Goal: Find specific page/section: Find specific page/section

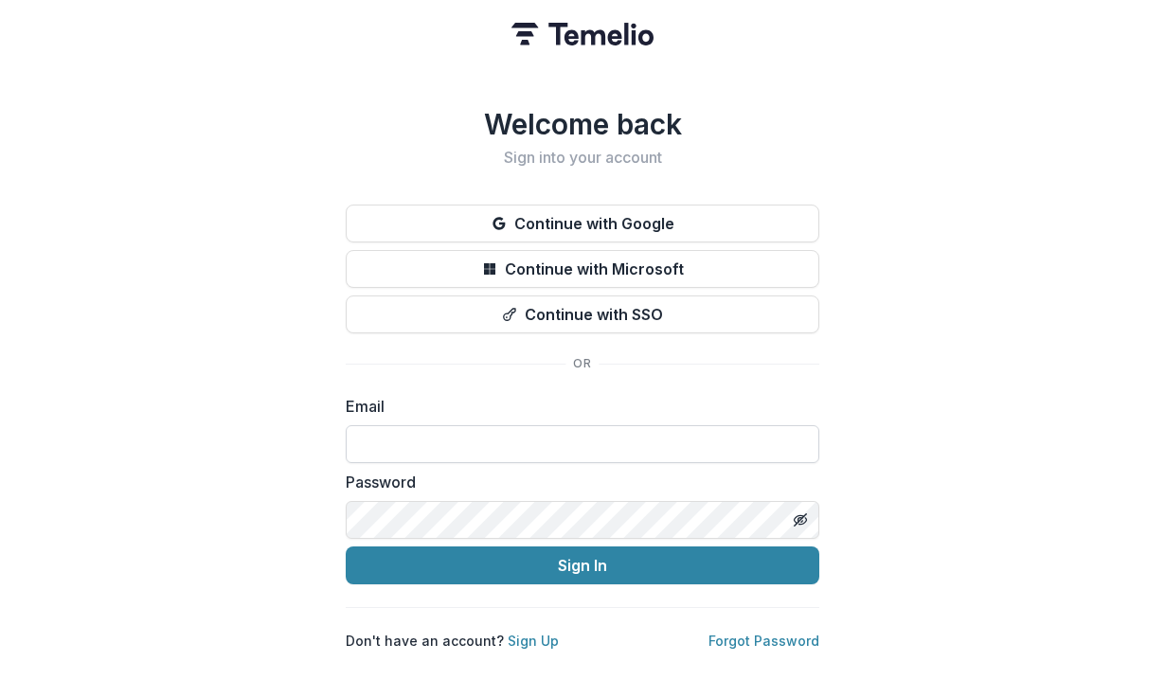
click at [436, 436] on input at bounding box center [583, 444] width 474 height 38
type input "**********"
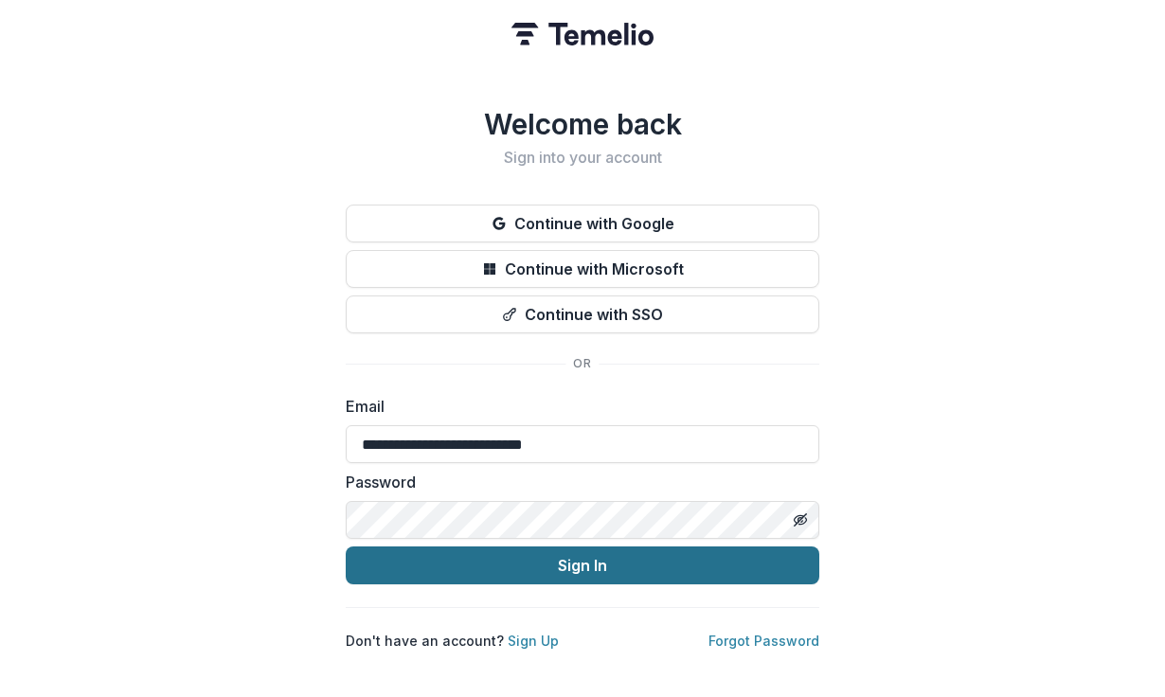
click at [511, 547] on button "Sign In" at bounding box center [583, 566] width 474 height 38
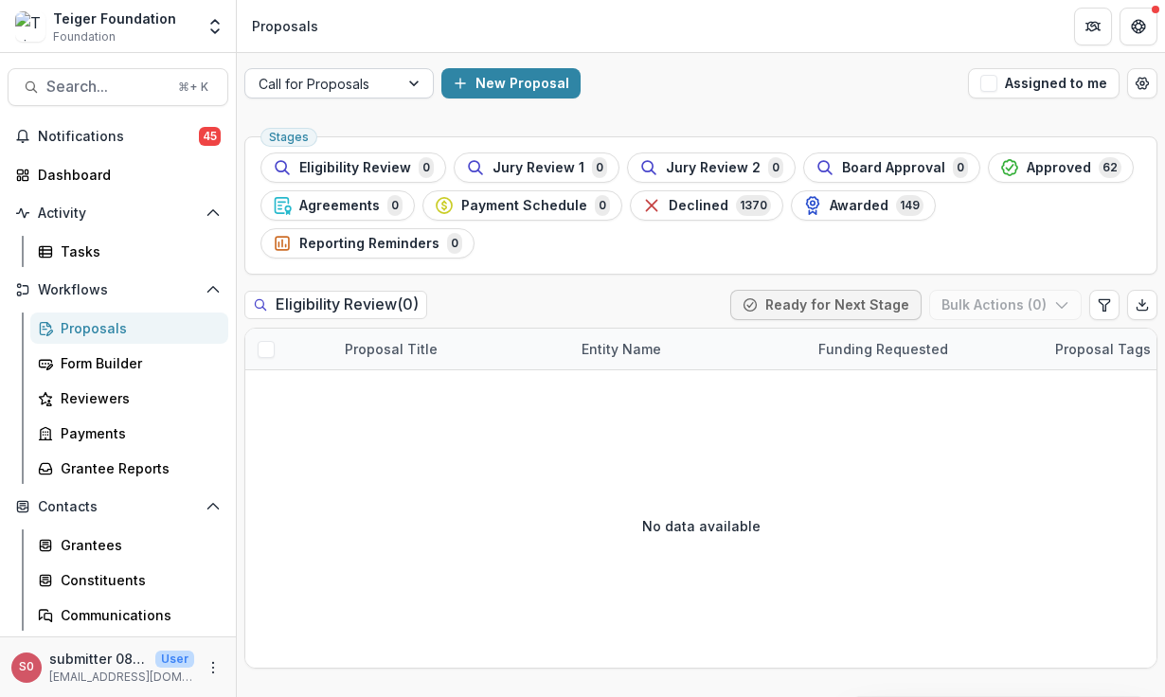
click at [328, 92] on div at bounding box center [322, 84] width 127 height 24
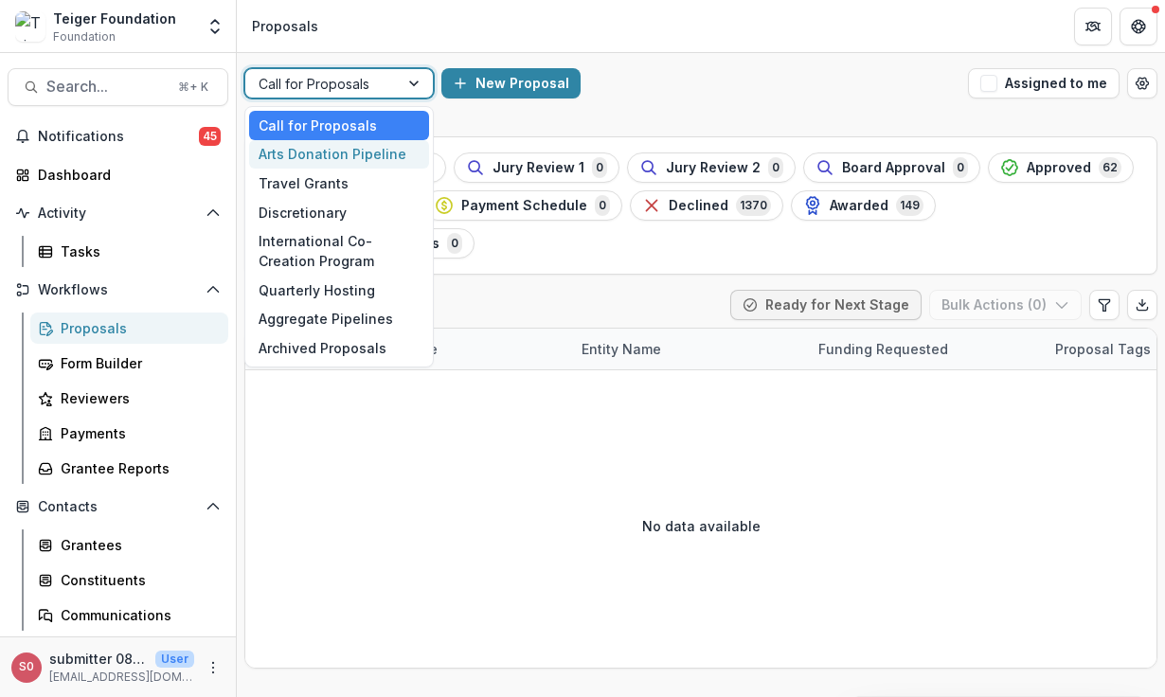
click at [327, 150] on div "Arts Donation Pipeline" at bounding box center [339, 154] width 180 height 29
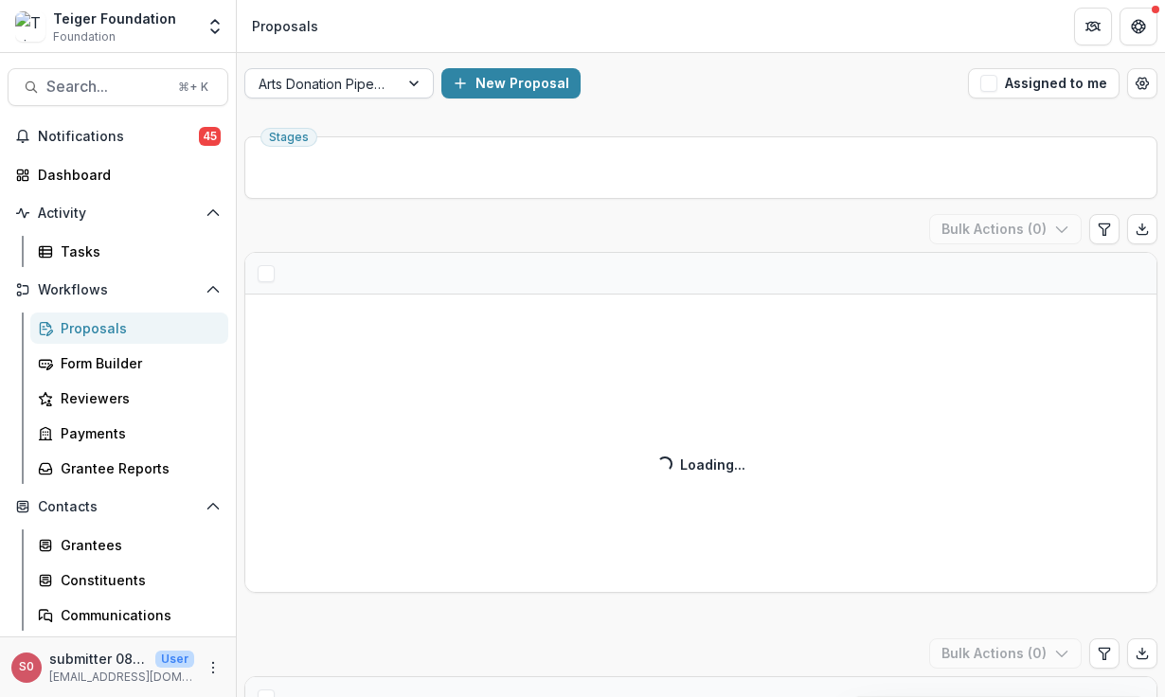
click at [327, 63] on div "Arts Donation Pipeline New Proposal Assigned to me" at bounding box center [701, 83] width 928 height 61
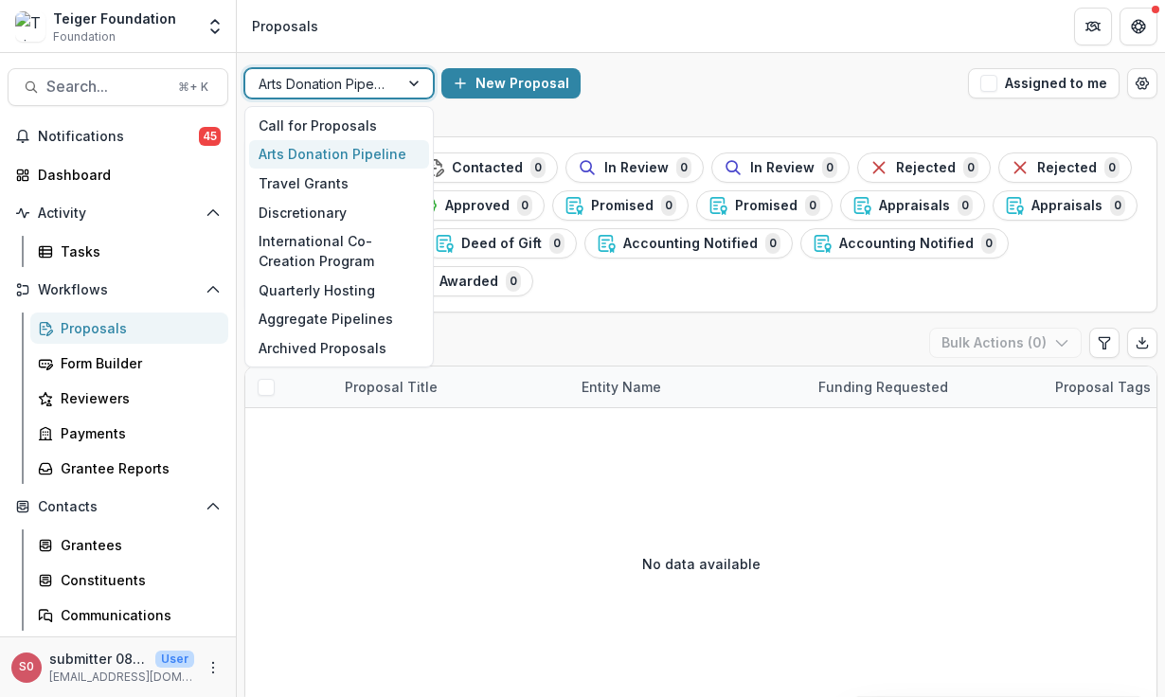
click at [327, 72] on div at bounding box center [322, 84] width 127 height 24
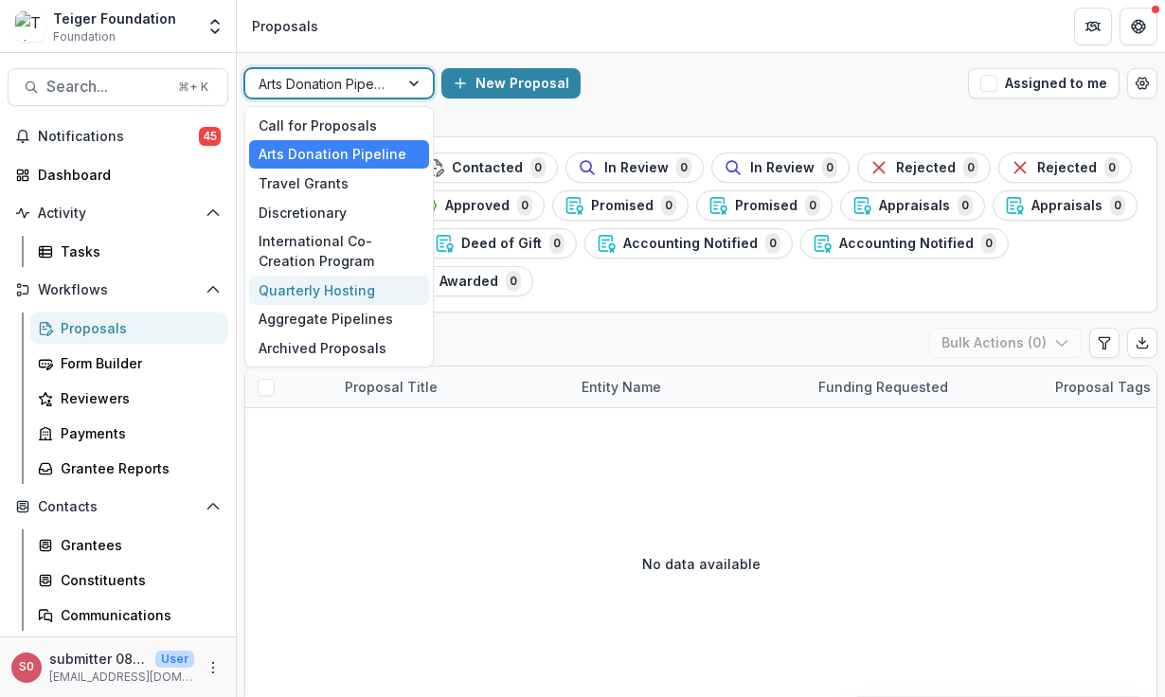
drag, startPoint x: 332, startPoint y: 306, endPoint x: 330, endPoint y: 295, distance: 11.5
click at [330, 295] on div "Call for Proposals Arts Donation Pipeline Travel Grants Discretionary Internati…" at bounding box center [338, 236] width 189 height 261
click at [330, 295] on div "Quarterly Hosting" at bounding box center [339, 290] width 180 height 29
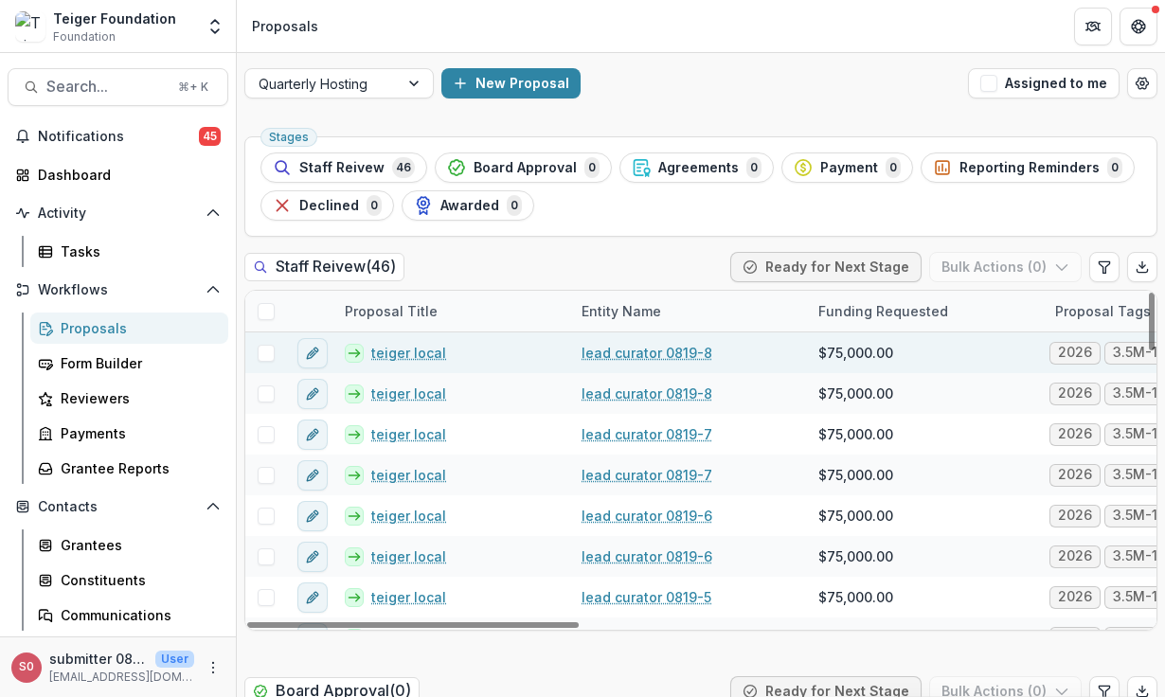
click at [413, 359] on link "teiger local" at bounding box center [408, 353] width 75 height 20
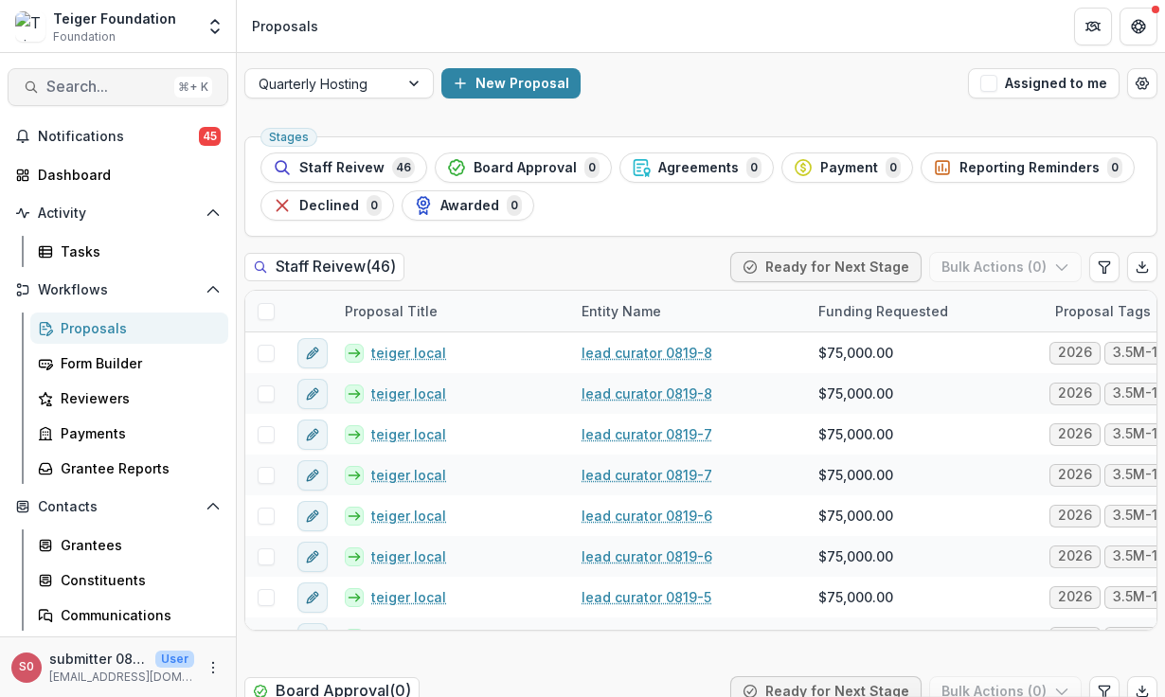
click at [118, 101] on button "Search... ⌘ + K" at bounding box center [118, 87] width 221 height 38
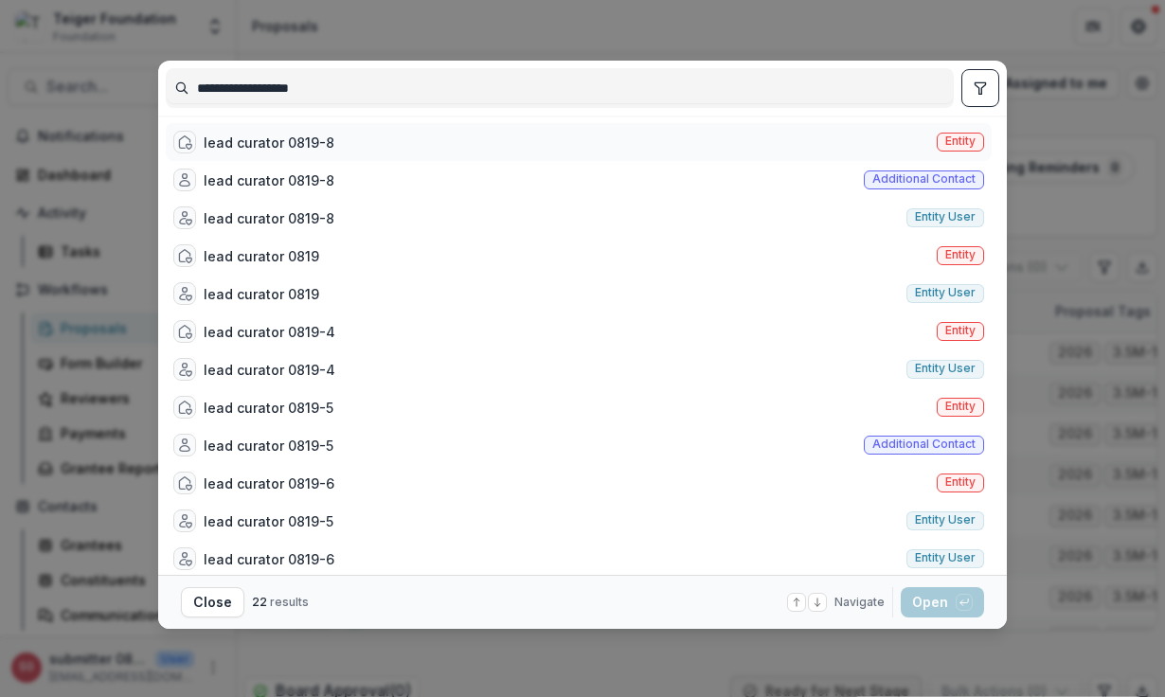
type input "**********"
click at [332, 137] on div "lead curator 0819-8 Entity" at bounding box center [579, 142] width 826 height 38
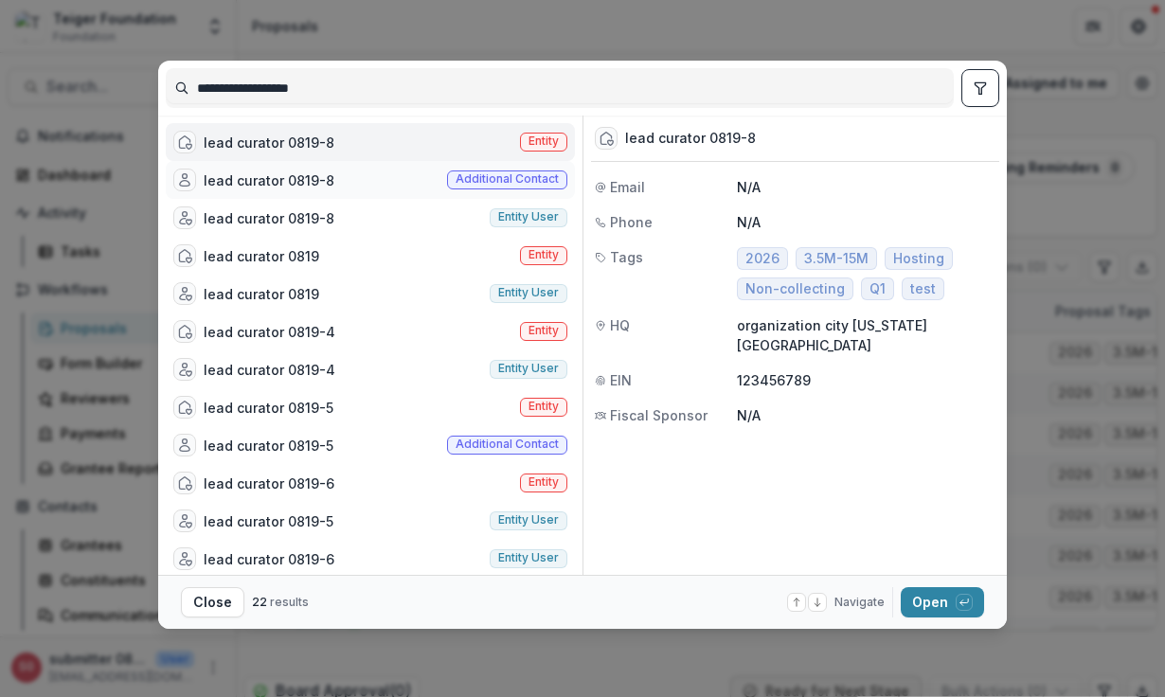
click at [306, 189] on div "lead curator 0819-8" at bounding box center [269, 181] width 131 height 20
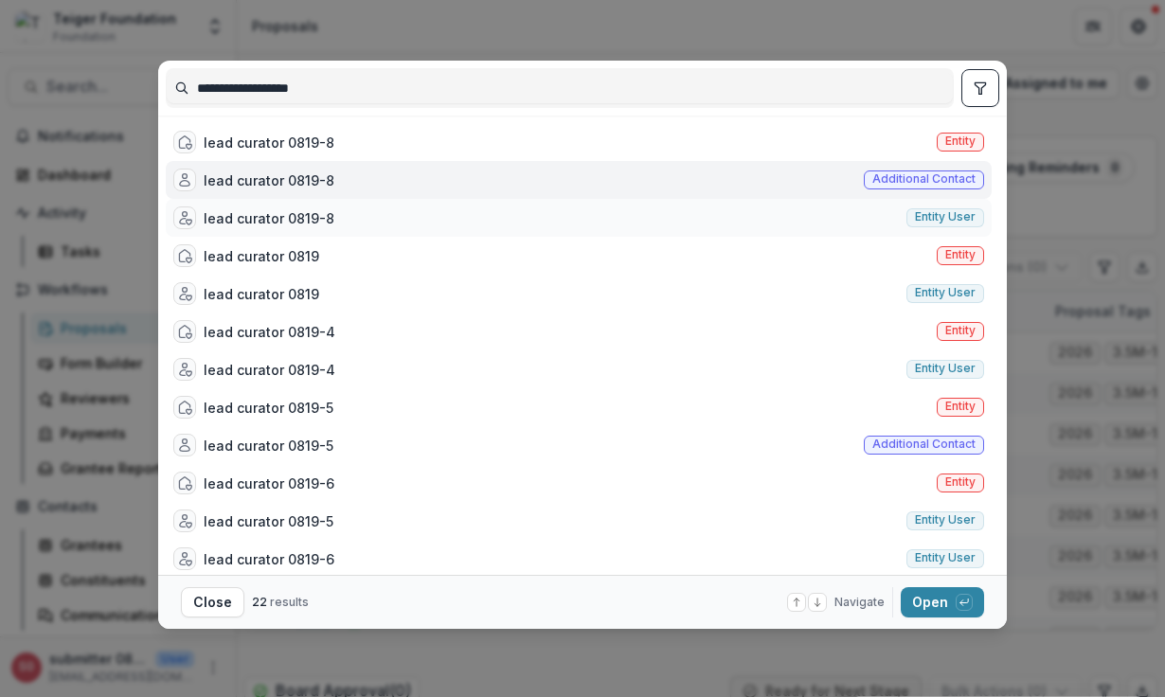
click at [306, 210] on div "lead curator 0819-8" at bounding box center [269, 218] width 131 height 20
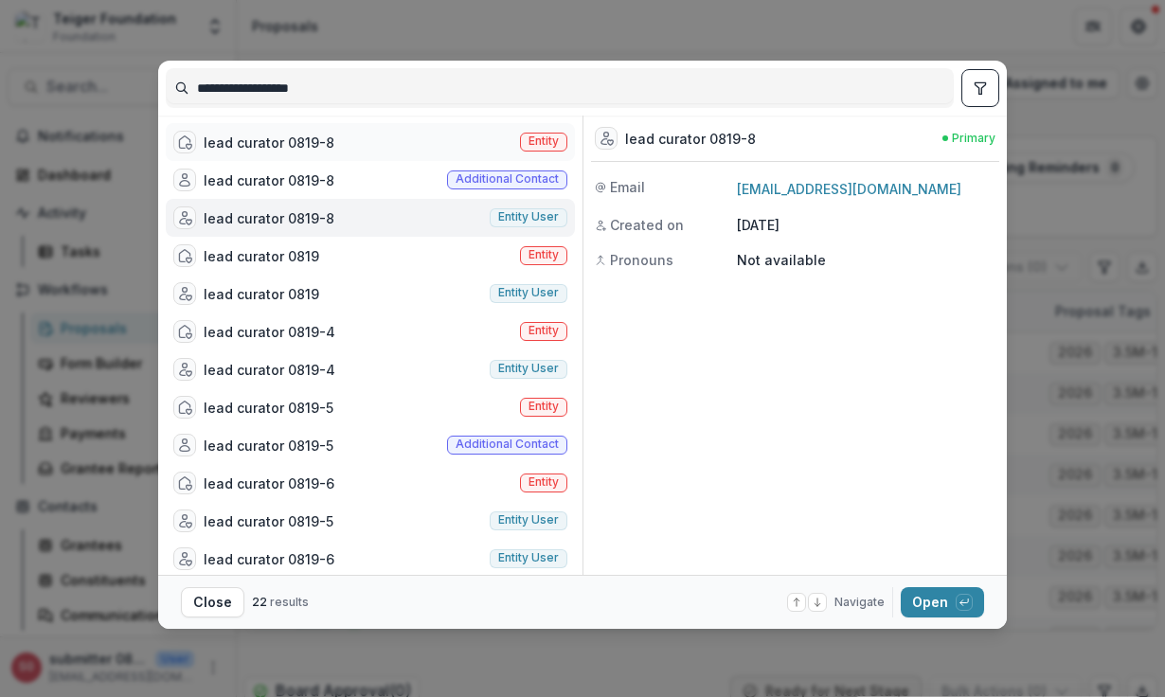
click at [297, 138] on div "lead curator 0819-8" at bounding box center [269, 143] width 131 height 20
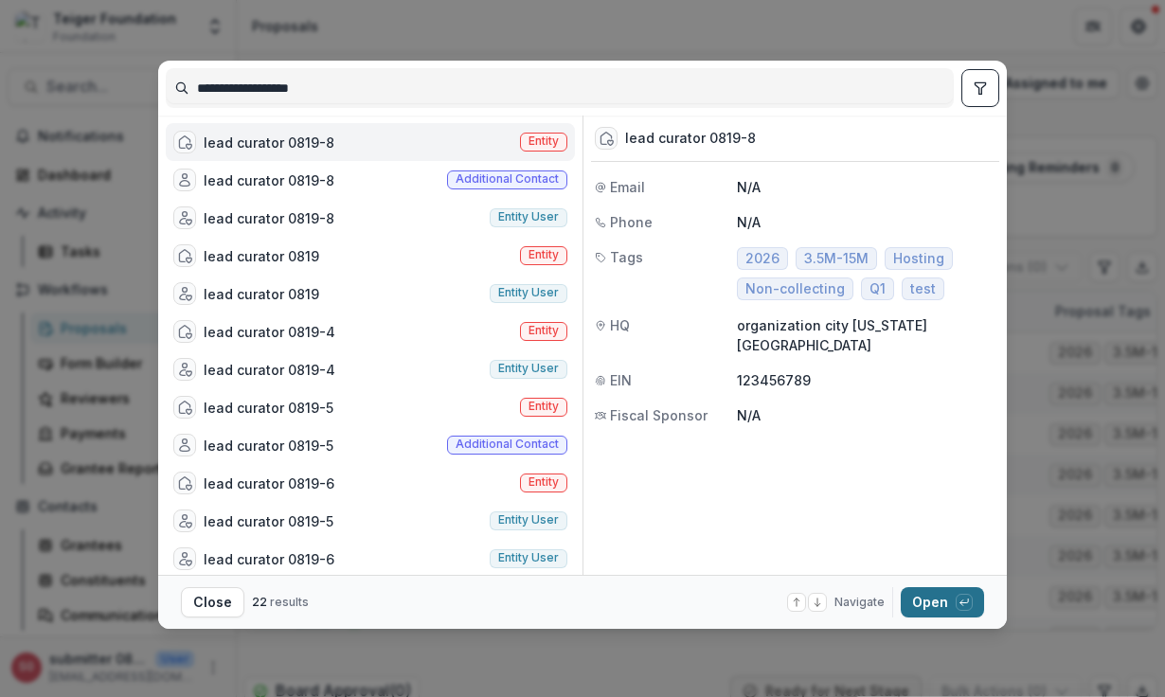
click at [934, 609] on button "Open with enter key" at bounding box center [942, 602] width 83 height 30
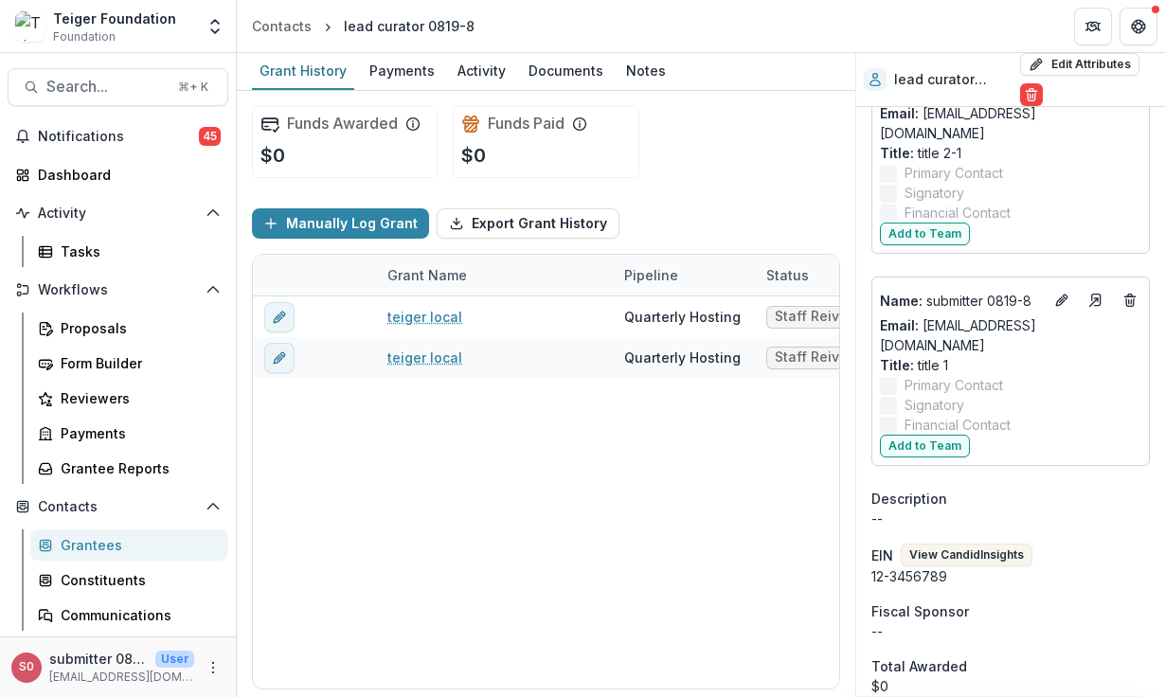
scroll to position [553, 0]
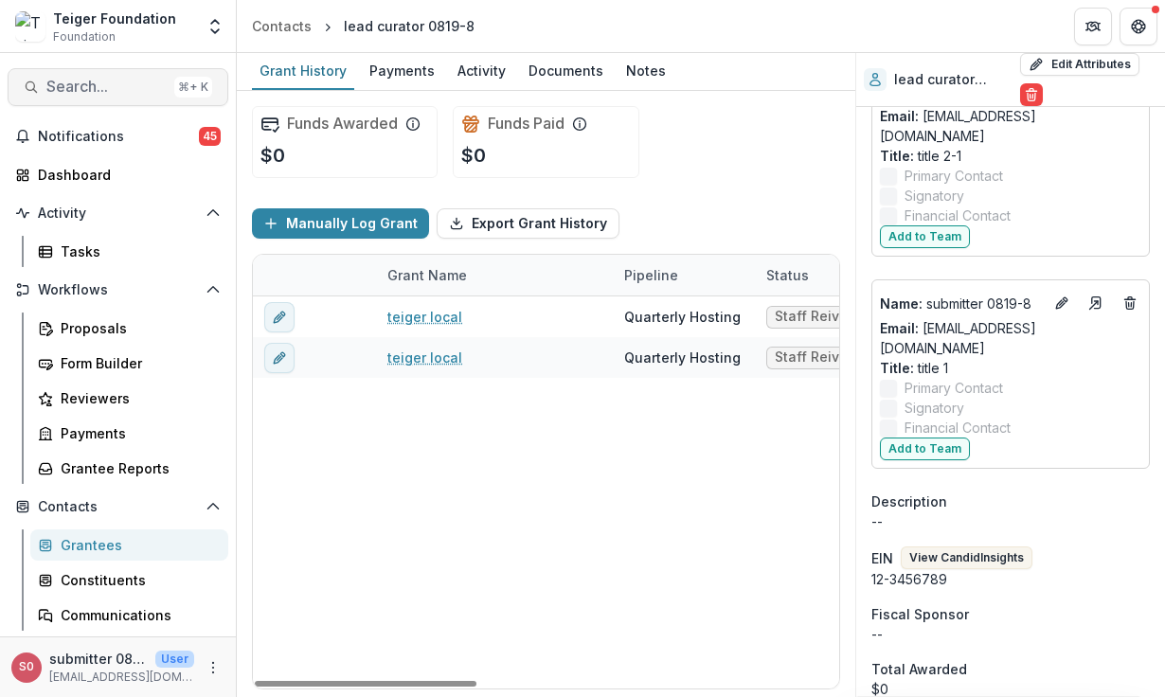
click at [74, 93] on span "Search..." at bounding box center [106, 87] width 120 height 18
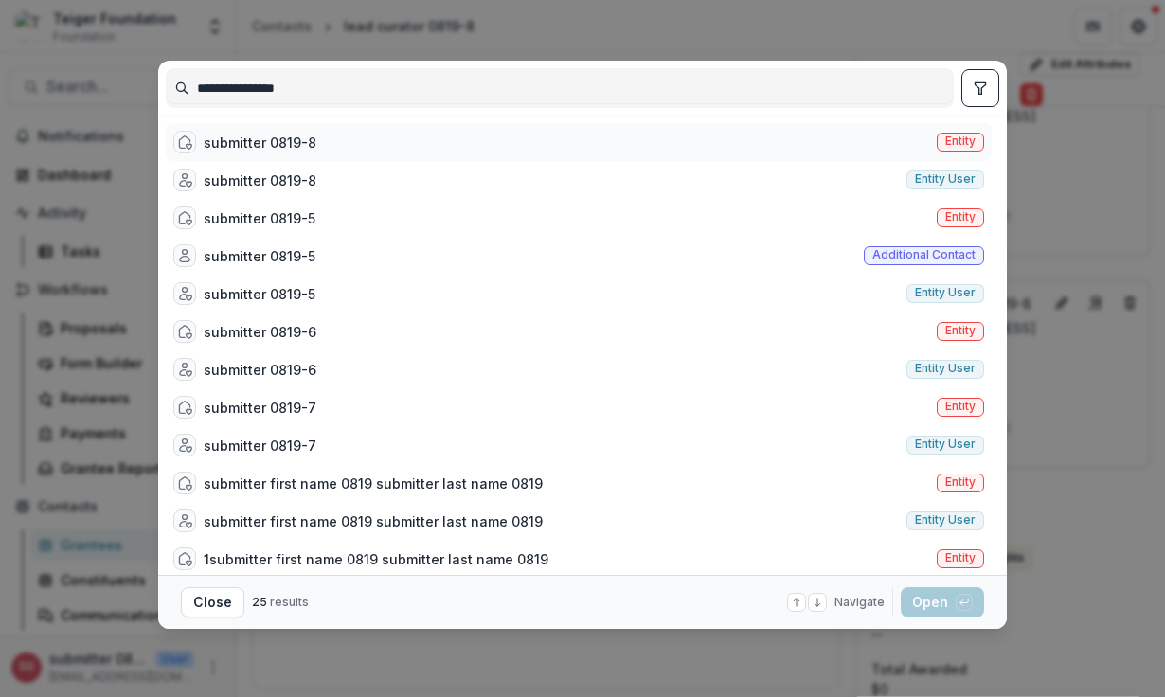
type input "**********"
click at [236, 142] on div "submitter 0819-8" at bounding box center [260, 143] width 113 height 20
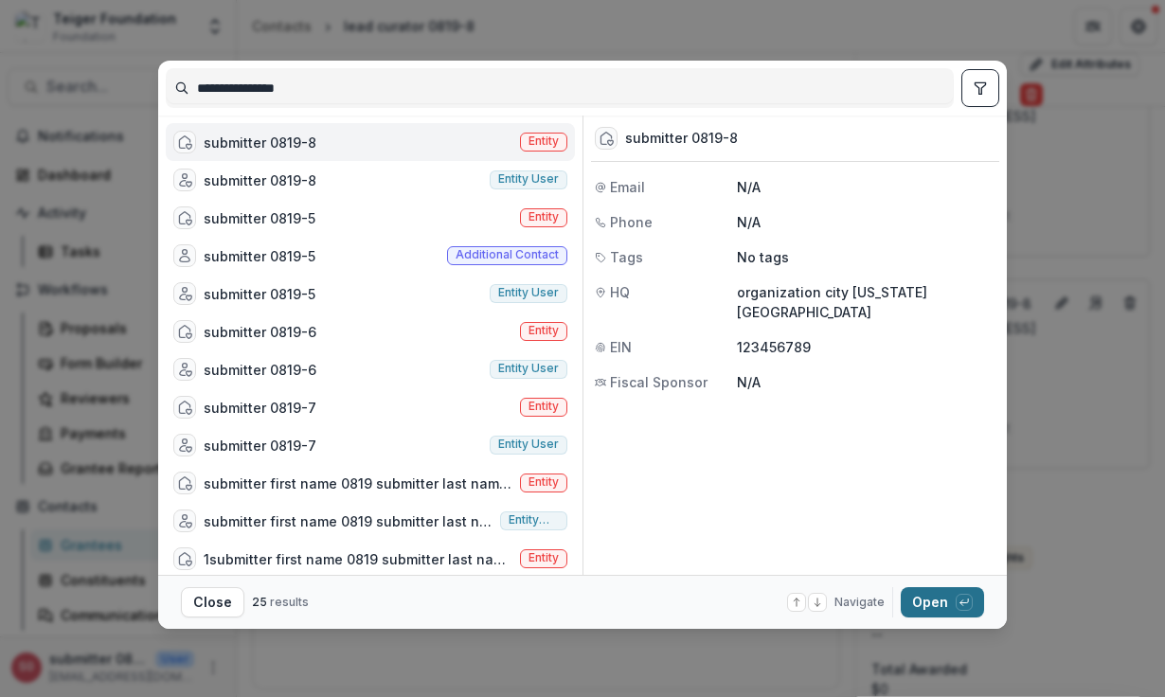
click at [925, 601] on button "Open with enter key" at bounding box center [942, 602] width 83 height 30
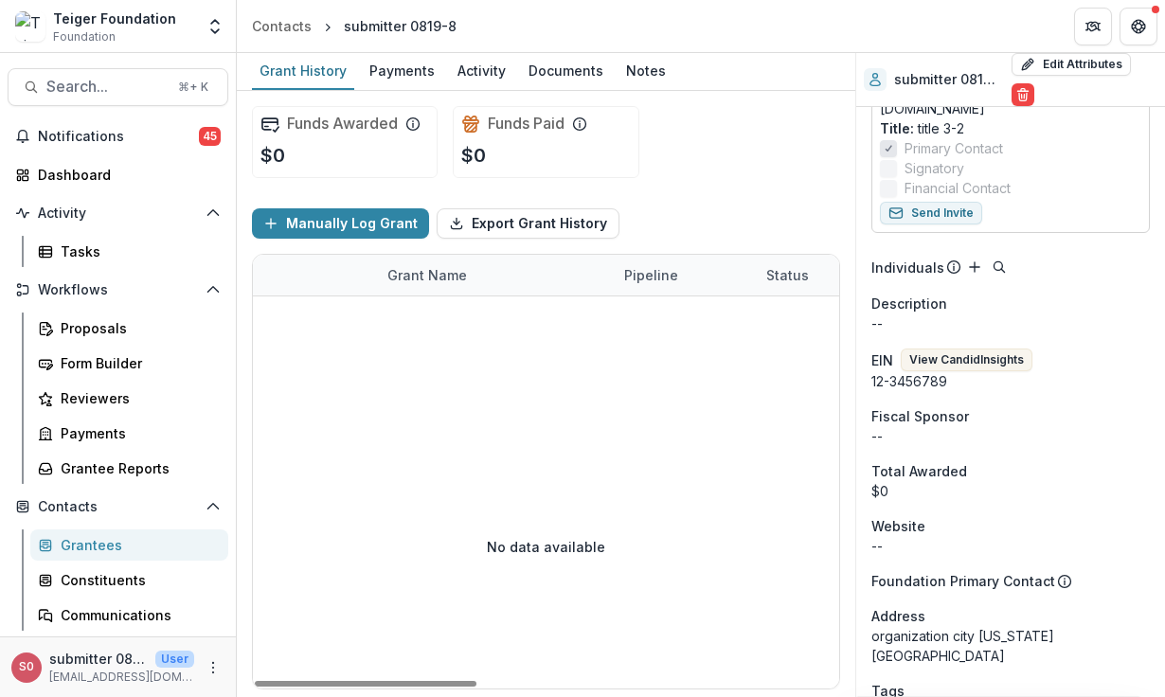
scroll to position [294, 0]
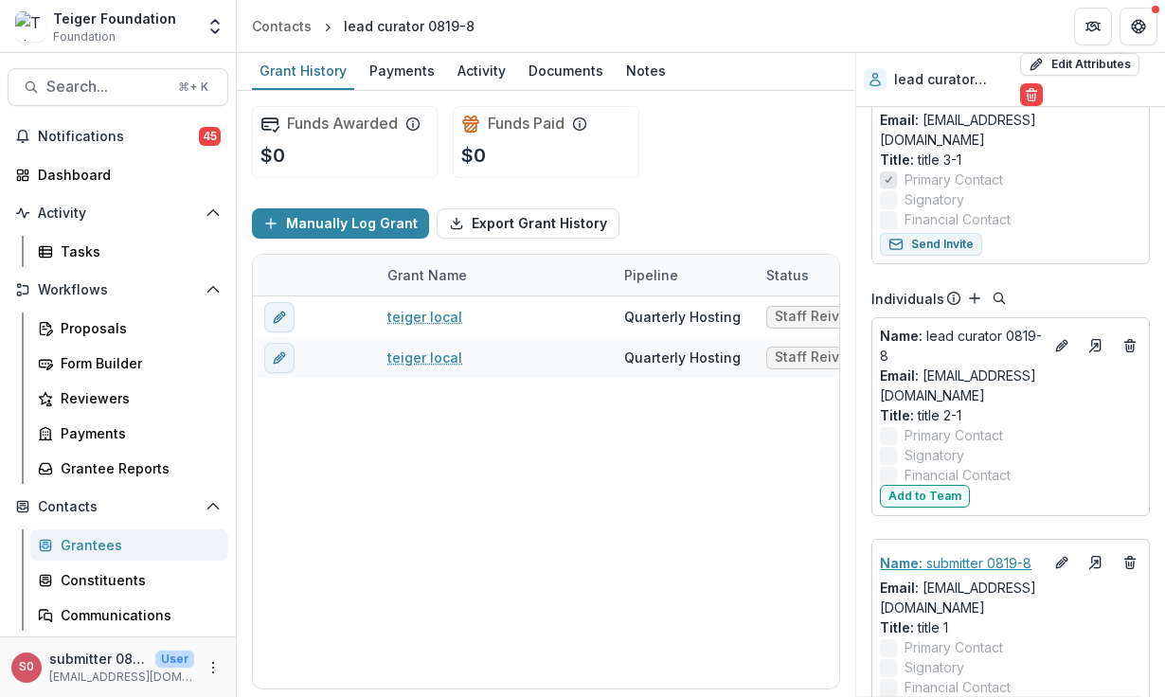
click at [951, 553] on p "Name : submitter 0819-8" at bounding box center [961, 563] width 163 height 20
click at [647, 533] on div "teiger local Quarterly Hosting Staff Reivew $0 $0 Sep 17, 2024 Dec 10, 2025 $75…" at bounding box center [1025, 492] width 1544 height 392
click at [1054, 555] on icon "Edit" at bounding box center [1061, 562] width 15 height 15
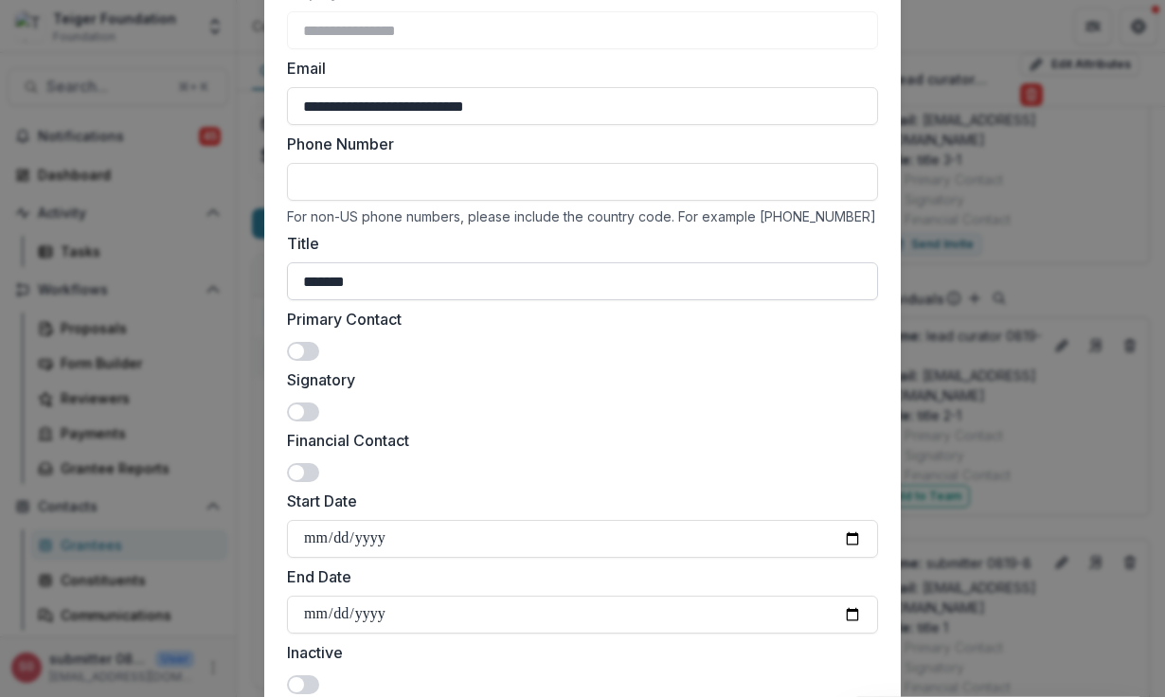
scroll to position [301, 0]
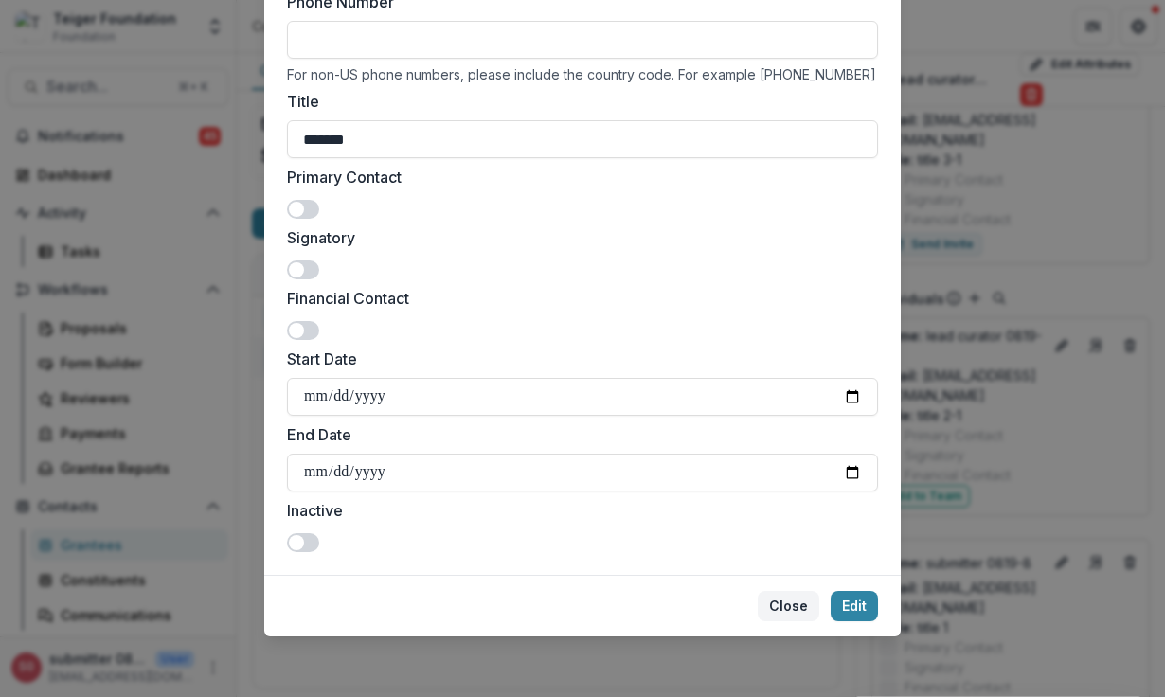
click at [796, 611] on button "Close" at bounding box center [789, 606] width 62 height 30
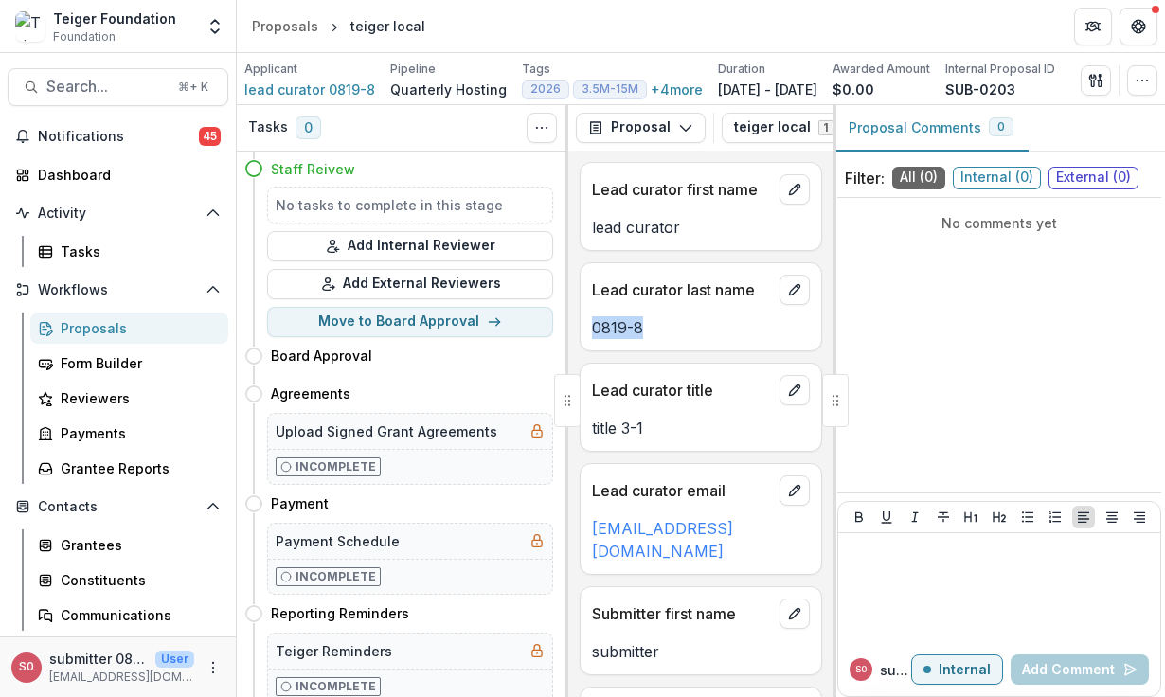
drag, startPoint x: 640, startPoint y: 332, endPoint x: 575, endPoint y: 331, distance: 65.4
click at [575, 331] on div "Lead curator first name lead curator Lead curator last name 0819-8 Lead curator…" at bounding box center [700, 424] width 265 height 547
copy p "0819-8"
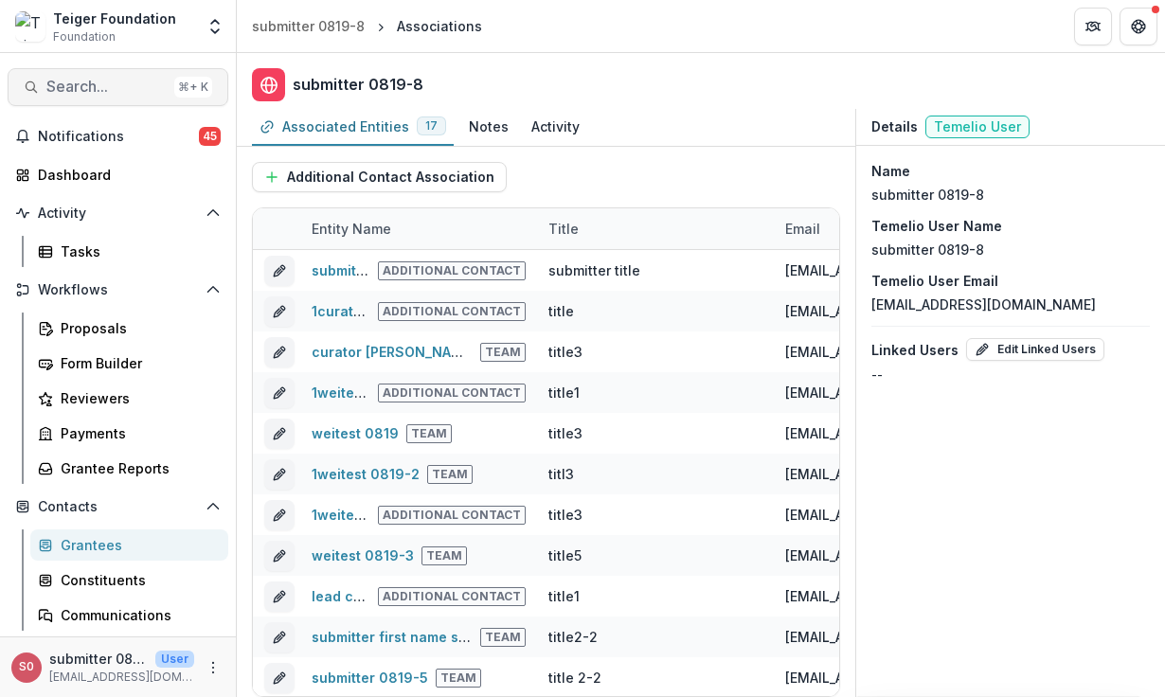
click at [97, 82] on span "Search..." at bounding box center [106, 87] width 120 height 18
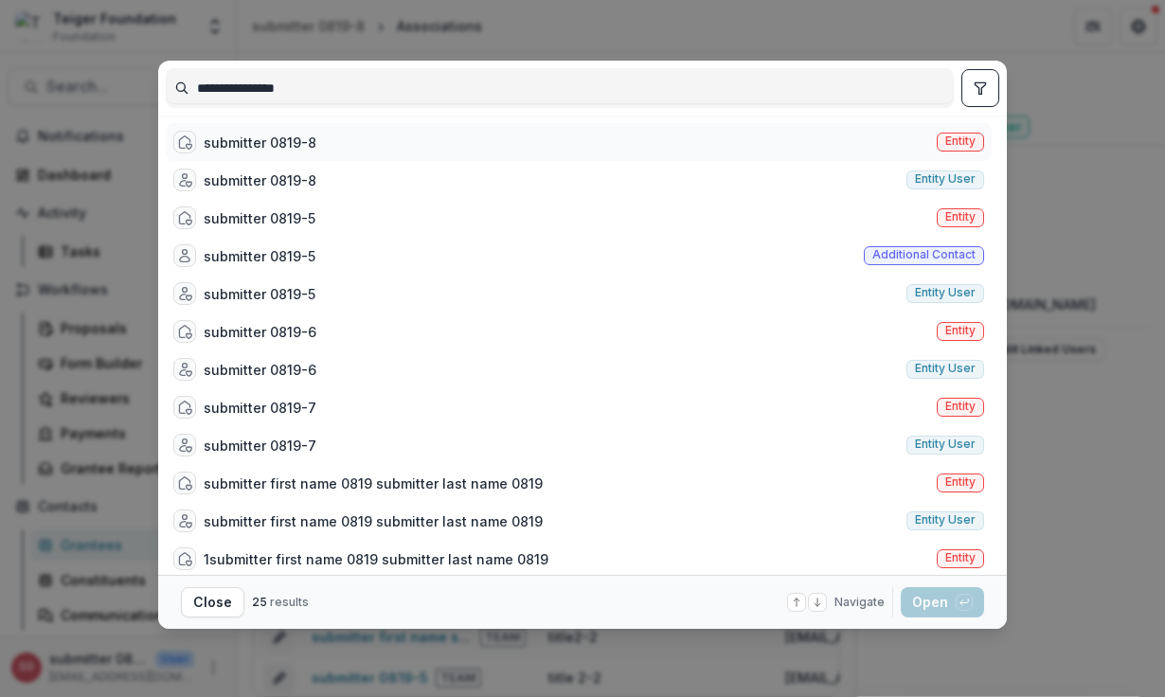
type input "**********"
click at [480, 141] on div "submitter 0819-8 Entity" at bounding box center [579, 142] width 826 height 38
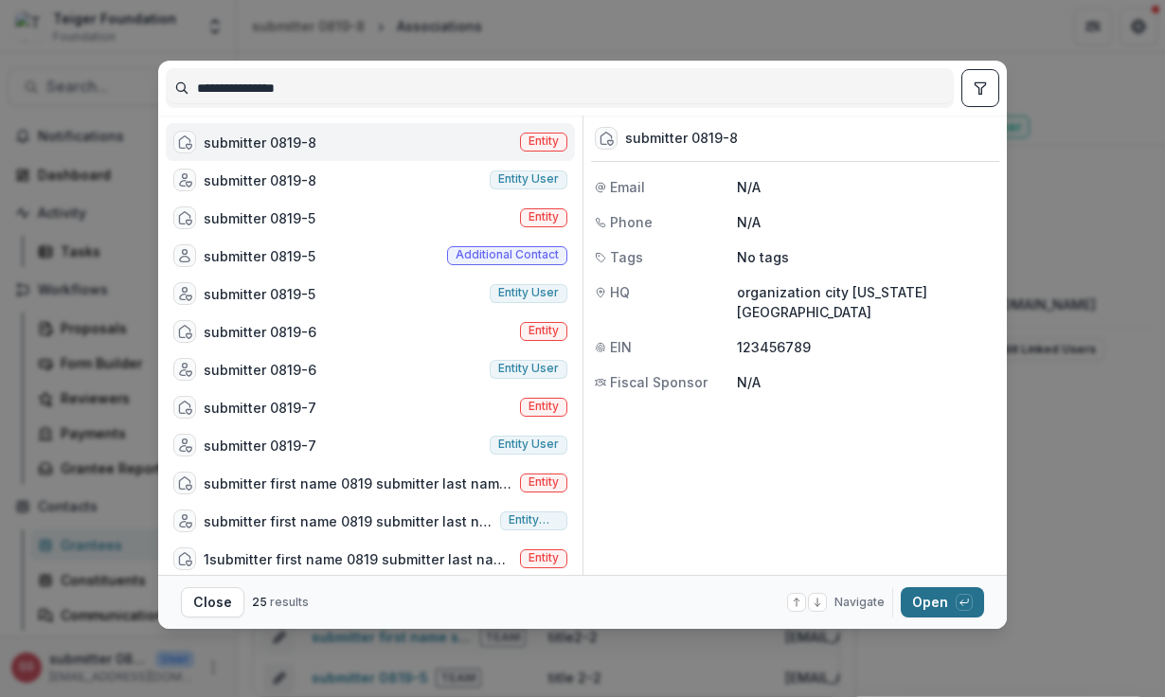
click at [951, 609] on button "Open with enter key" at bounding box center [942, 602] width 83 height 30
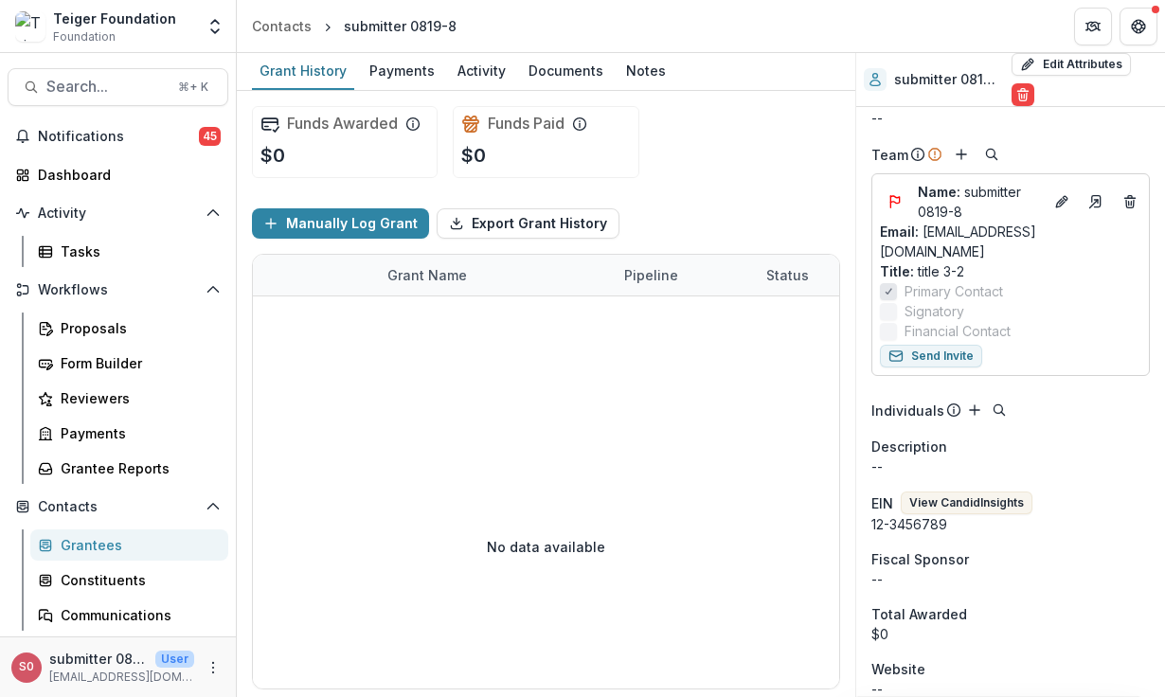
scroll to position [183, 0]
